Goal: Transaction & Acquisition: Book appointment/travel/reservation

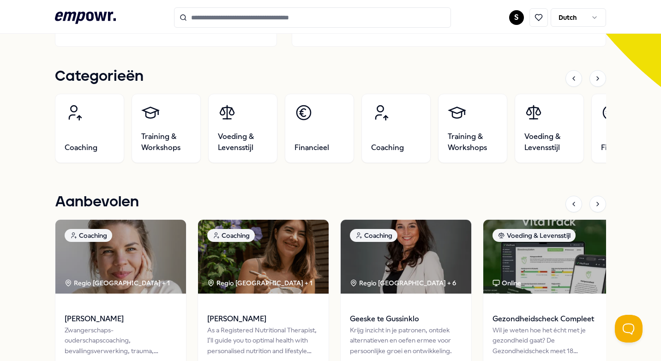
scroll to position [277, 0]
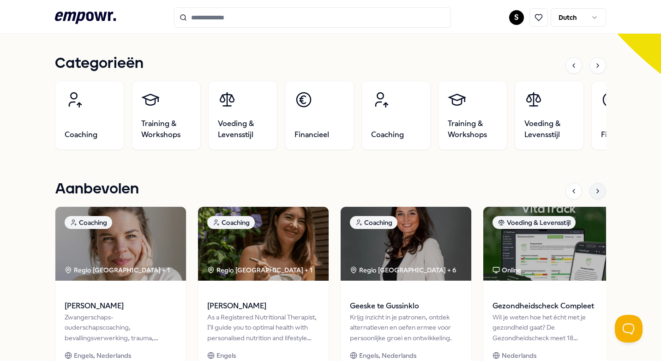
click at [594, 192] on icon at bounding box center [597, 190] width 7 height 7
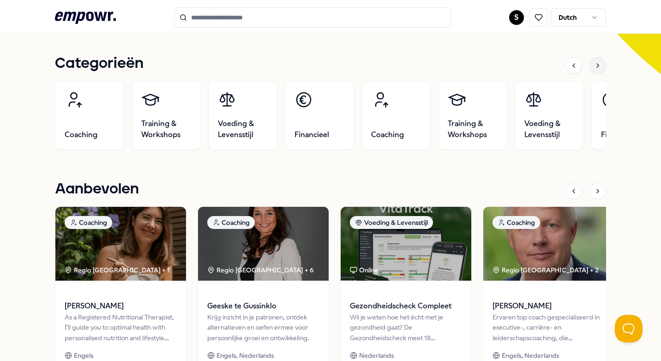
click at [594, 67] on icon at bounding box center [597, 65] width 7 height 7
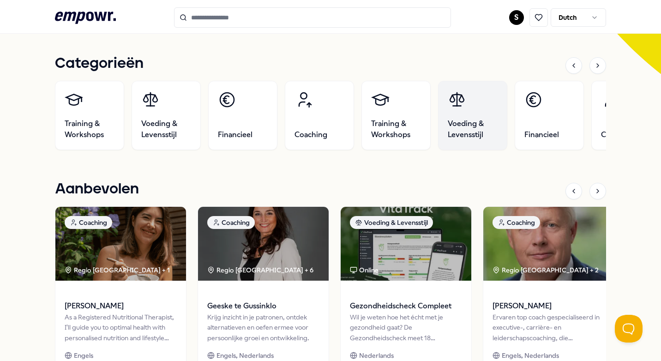
click at [473, 120] on span "Voeding & Levensstijl" at bounding box center [473, 129] width 50 height 22
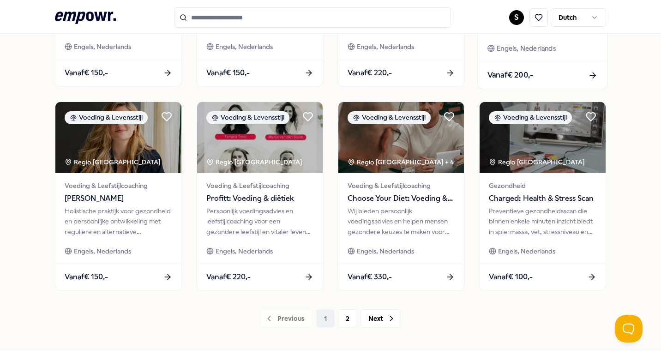
scroll to position [454, 0]
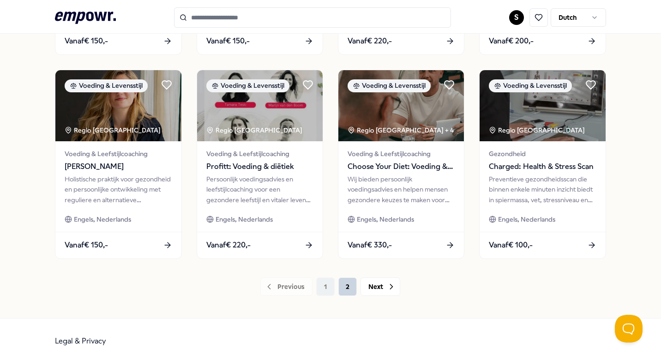
click at [344, 284] on button "2" at bounding box center [347, 286] width 18 height 18
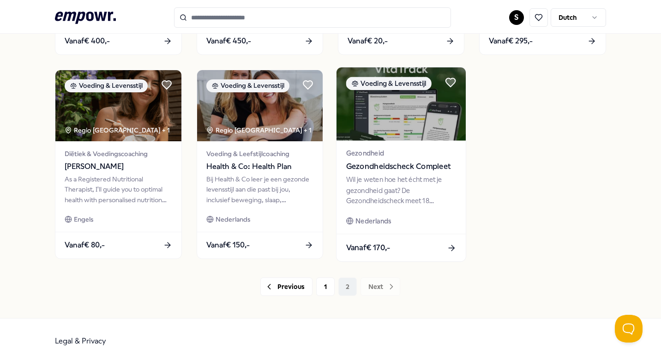
click at [397, 192] on div "Wil je weten hoe het écht met je gezondheid gaat? De Gezondheidscheck meet 18 b…" at bounding box center [401, 191] width 110 height 32
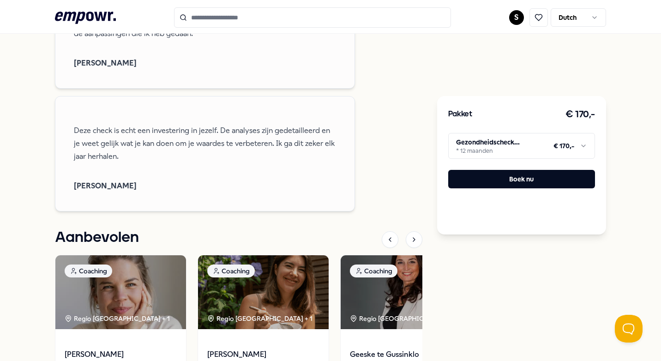
scroll to position [798, 0]
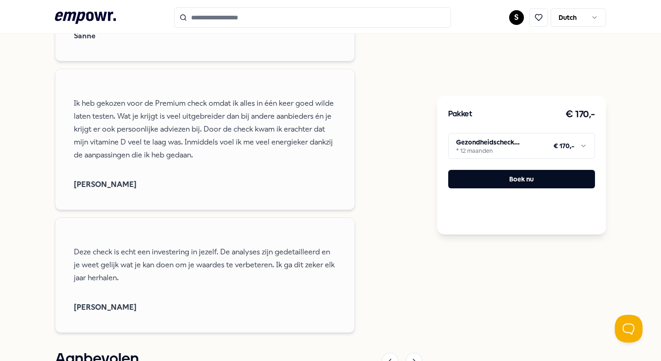
click at [579, 148] on html ".empowr-logo_svg__cls-1{fill:#03032f} S Dutch Alle categorieën Self-care librar…" at bounding box center [330, 180] width 661 height 361
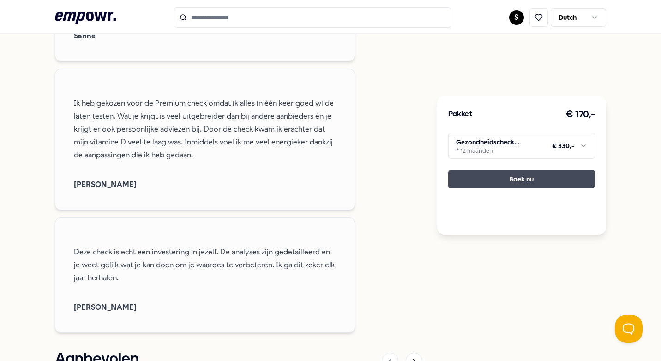
click at [543, 180] on button "Boek nu" at bounding box center [521, 179] width 147 height 18
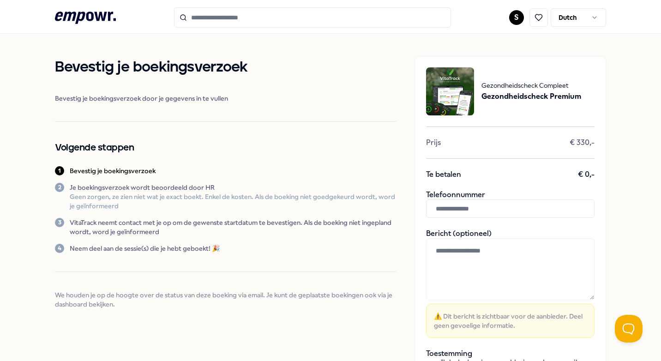
click at [466, 210] on input "text" at bounding box center [510, 208] width 169 height 18
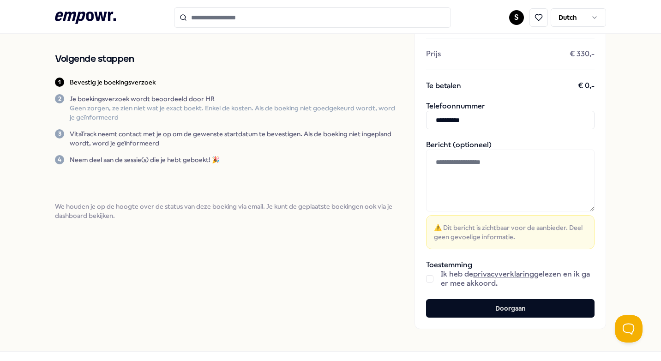
scroll to position [92, 0]
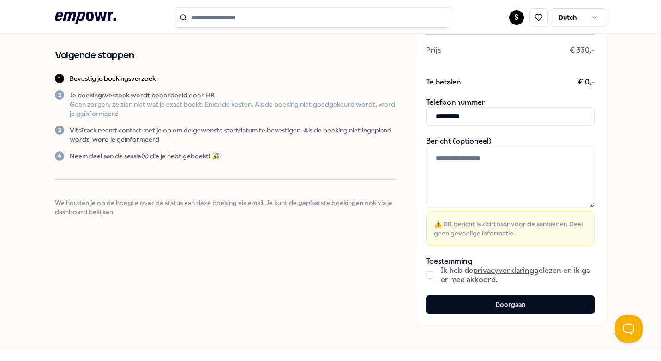
type input "**********"
click at [426, 274] on button "button" at bounding box center [429, 274] width 7 height 7
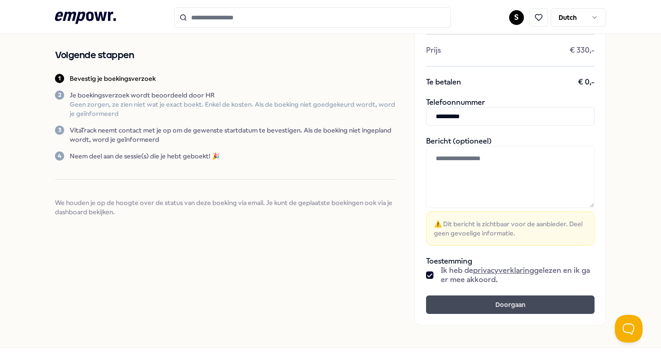
click at [470, 308] on button "Doorgaan" at bounding box center [510, 304] width 169 height 18
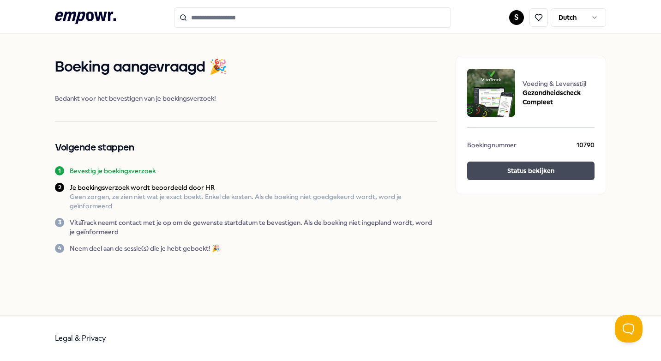
click at [508, 169] on button "Status bekijken" at bounding box center [530, 171] width 127 height 18
